Goal: Transaction & Acquisition: Book appointment/travel/reservation

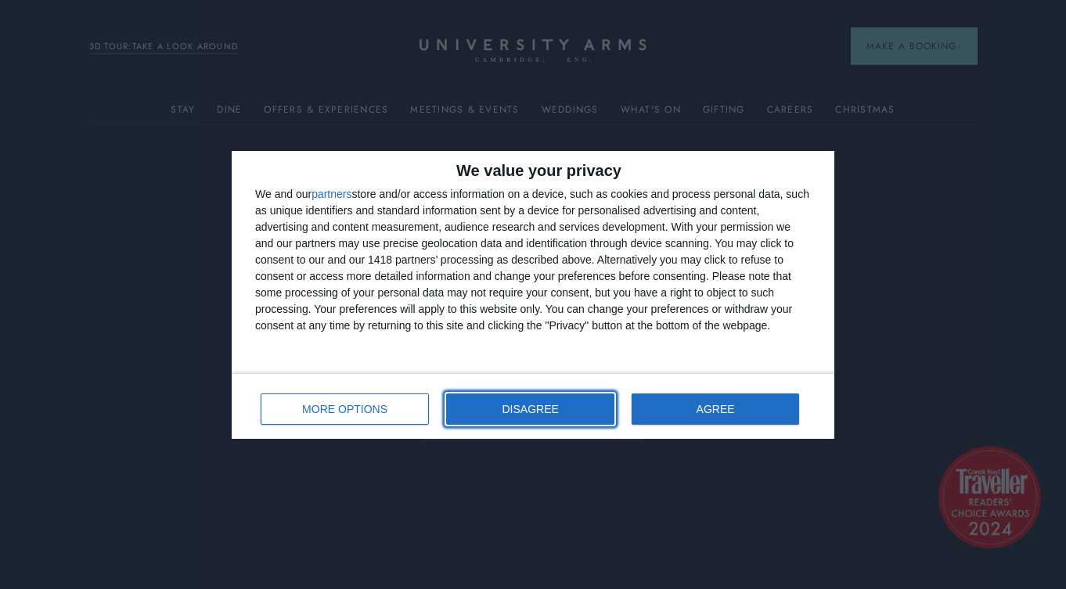
click at [550, 406] on span "DISAGREE" at bounding box center [531, 409] width 56 height 11
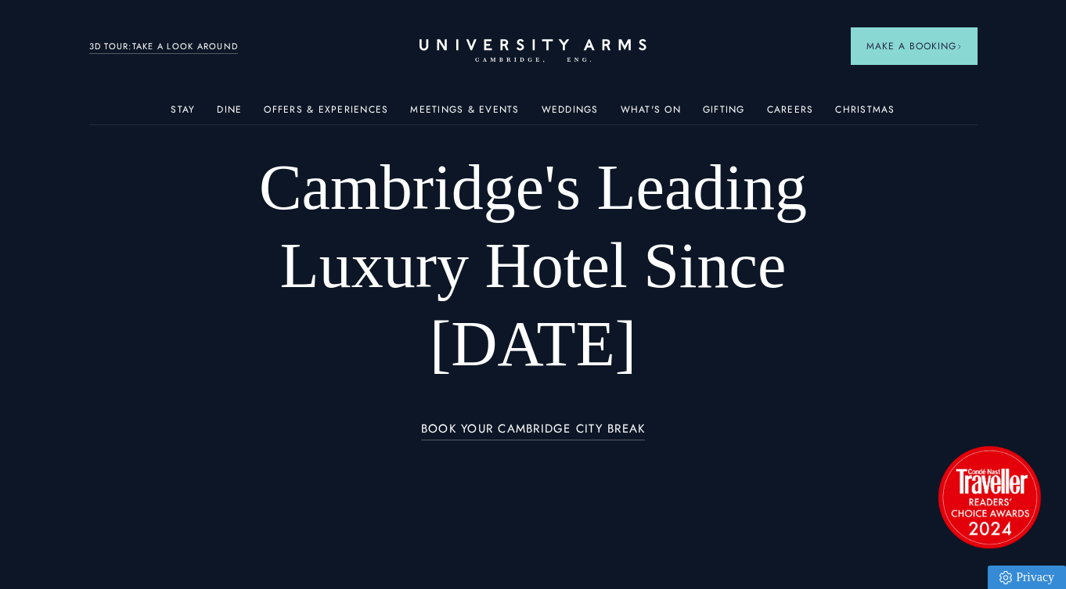
click at [174, 111] on ul "Stay Rooms Suites From £459/night Superior Rooms From £249/night Classic Rooms …" at bounding box center [533, 109] width 889 height 31
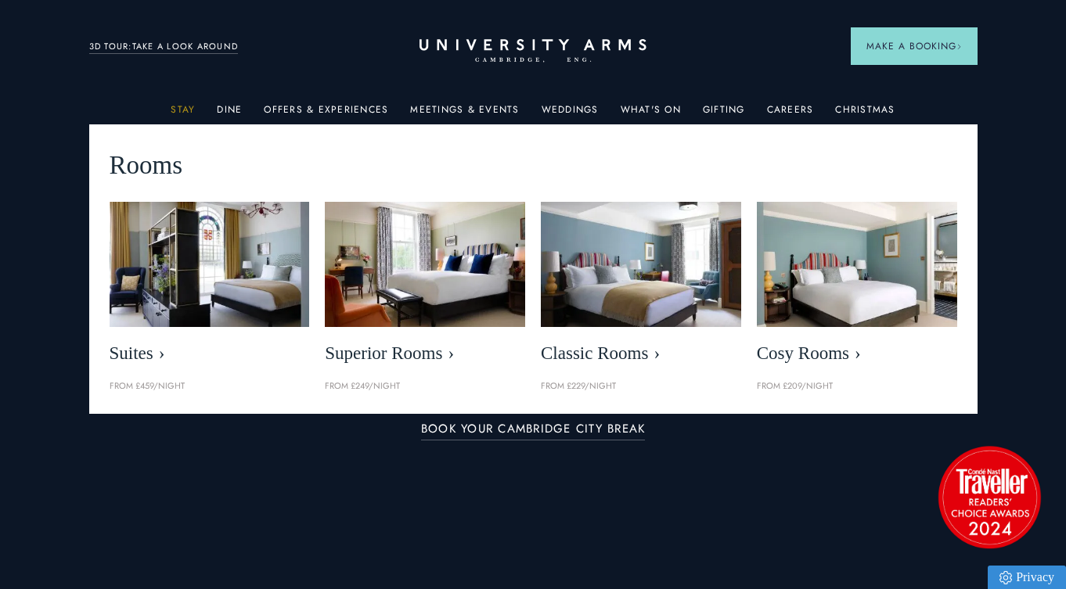
click at [195, 110] on link "Stay" at bounding box center [183, 114] width 24 height 20
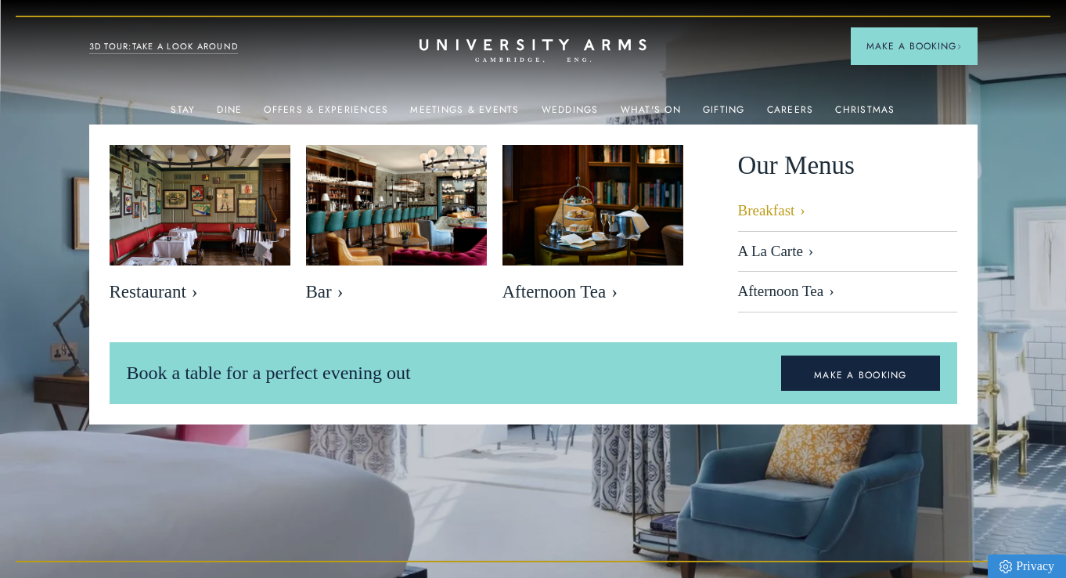
click at [762, 216] on link "Breakfast" at bounding box center [847, 217] width 219 height 30
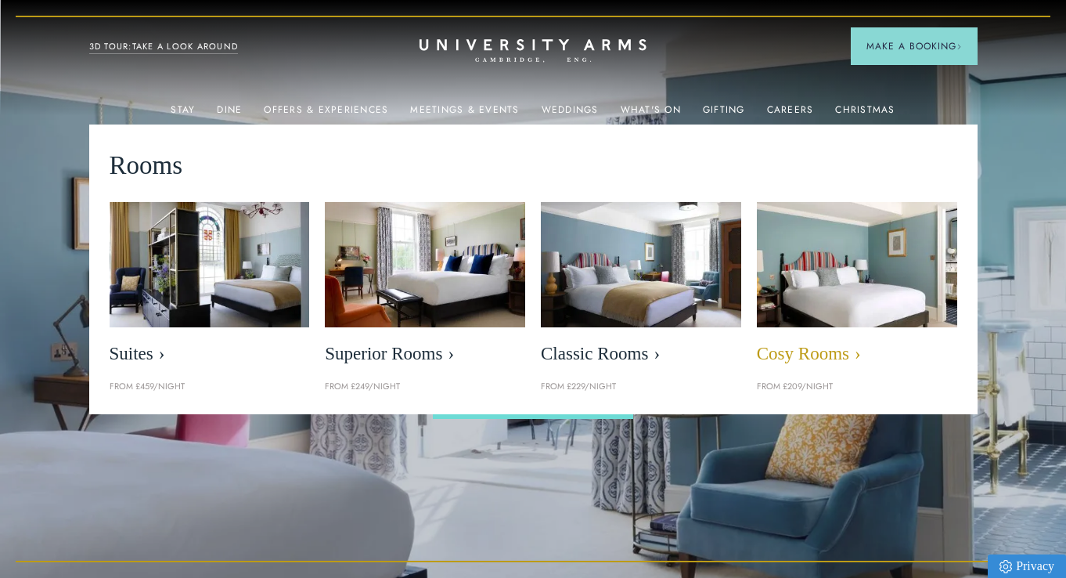
click at [797, 350] on span "Cosy Rooms" at bounding box center [857, 354] width 200 height 22
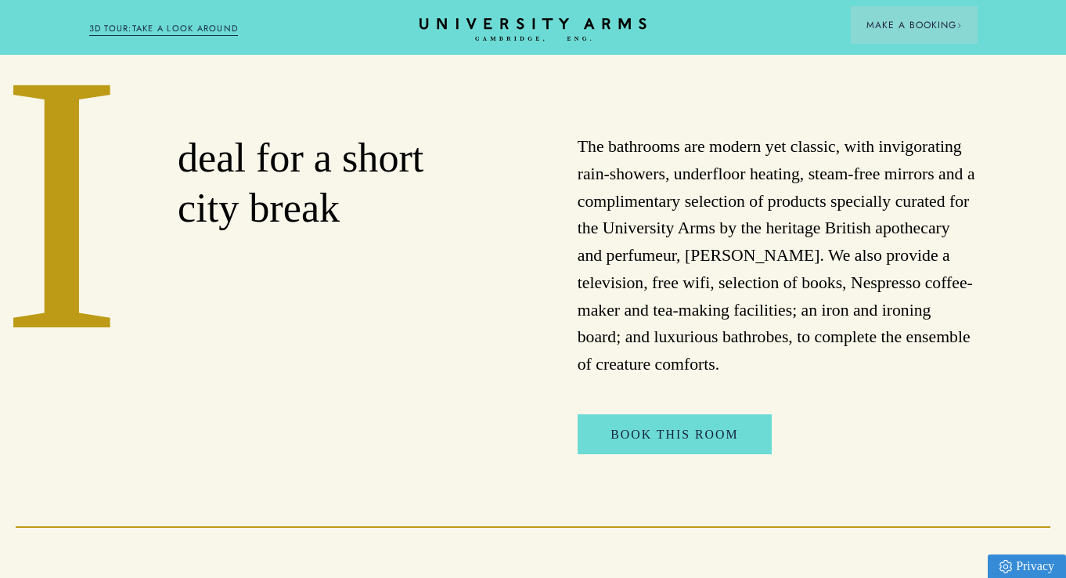
scroll to position [503, 0]
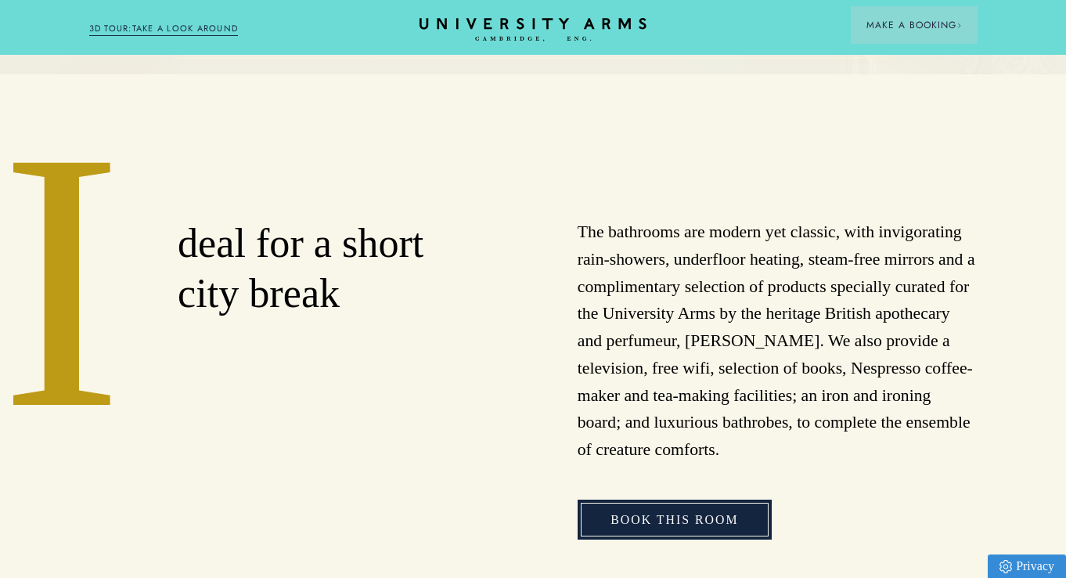
click at [602, 502] on link "Book This Room" at bounding box center [674, 519] width 193 height 40
